Goal: Information Seeking & Learning: Learn about a topic

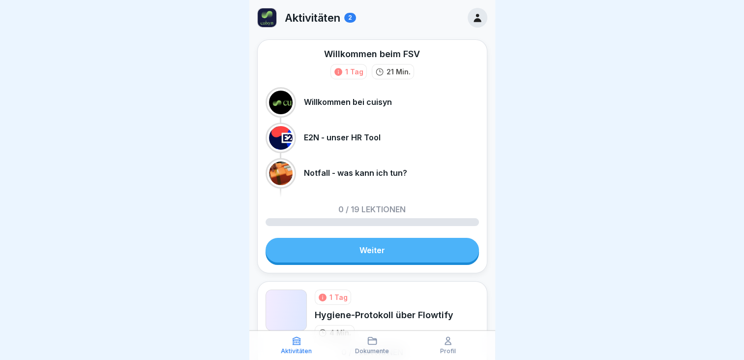
click at [366, 245] on link "Weiter" at bounding box center [372, 250] width 213 height 25
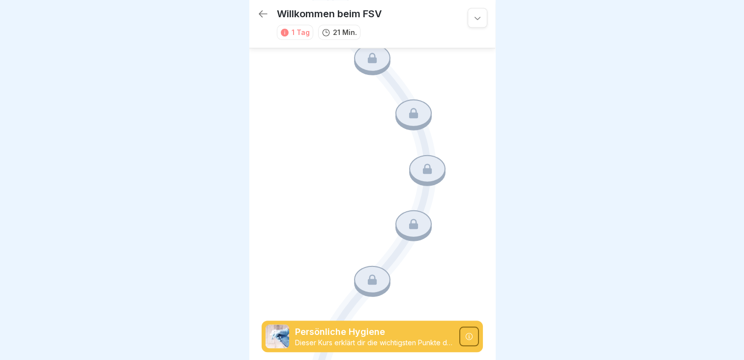
scroll to position [907, 0]
